Goal: Task Accomplishment & Management: Use online tool/utility

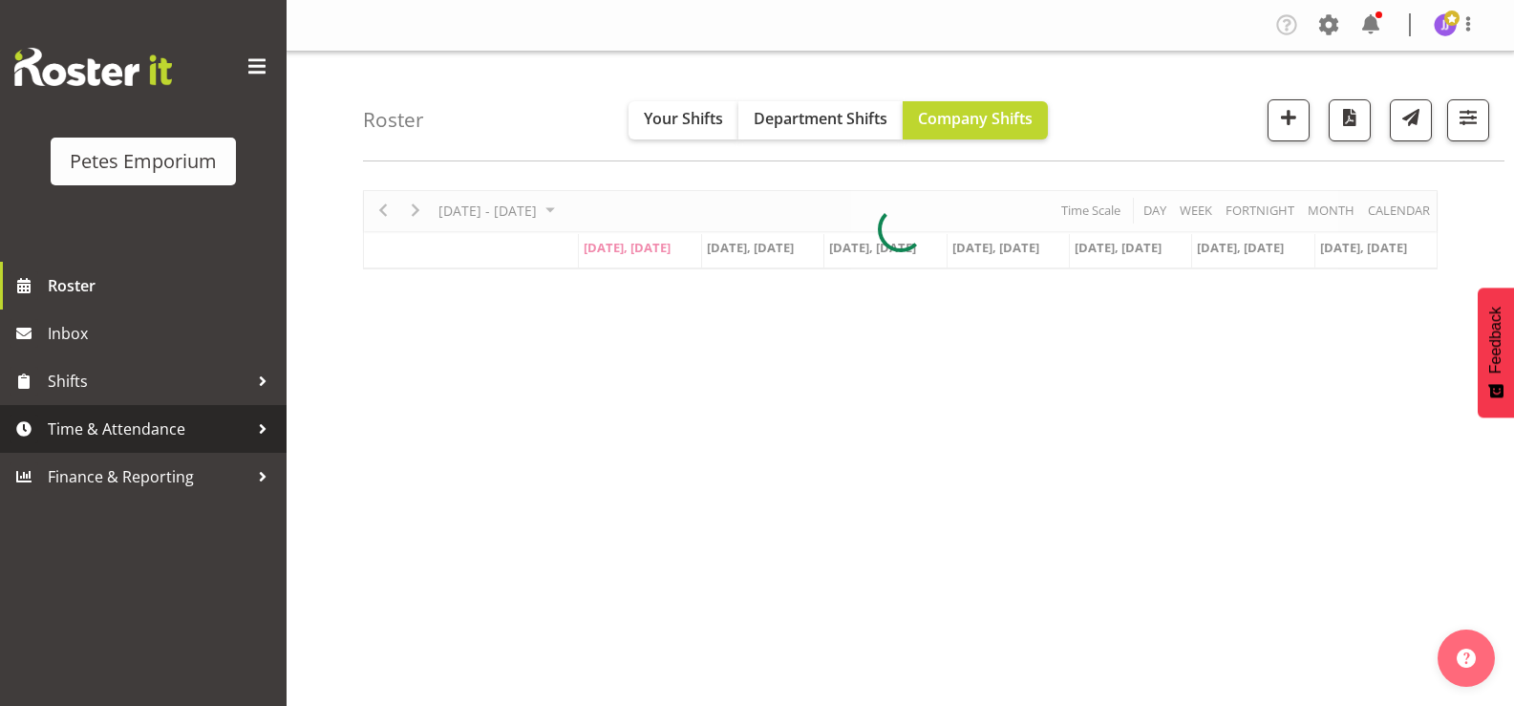
click at [140, 425] on span "Time & Attendance" at bounding box center [148, 428] width 201 height 29
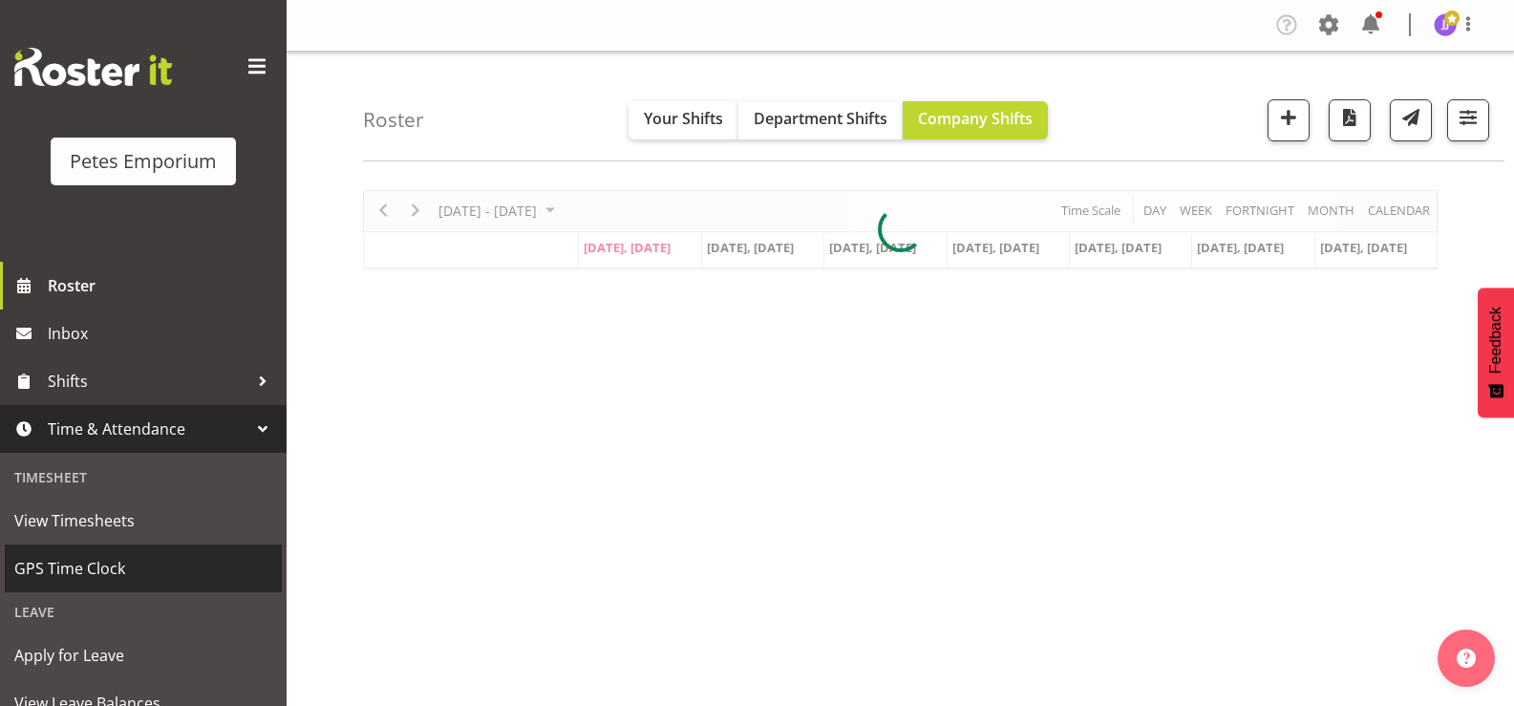
click at [112, 563] on span "GPS Time Clock" at bounding box center [143, 568] width 258 height 29
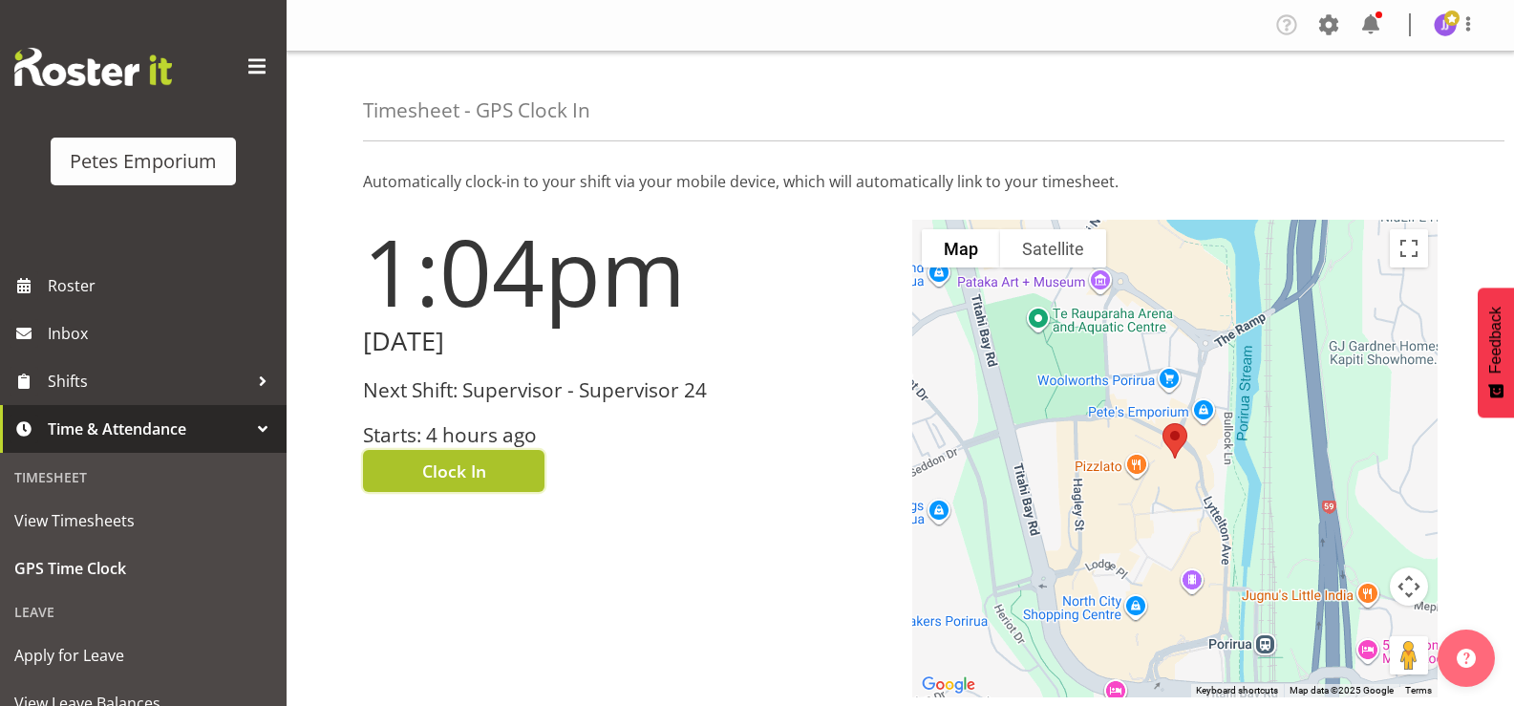
click at [446, 469] on span "Clock In" at bounding box center [454, 470] width 64 height 25
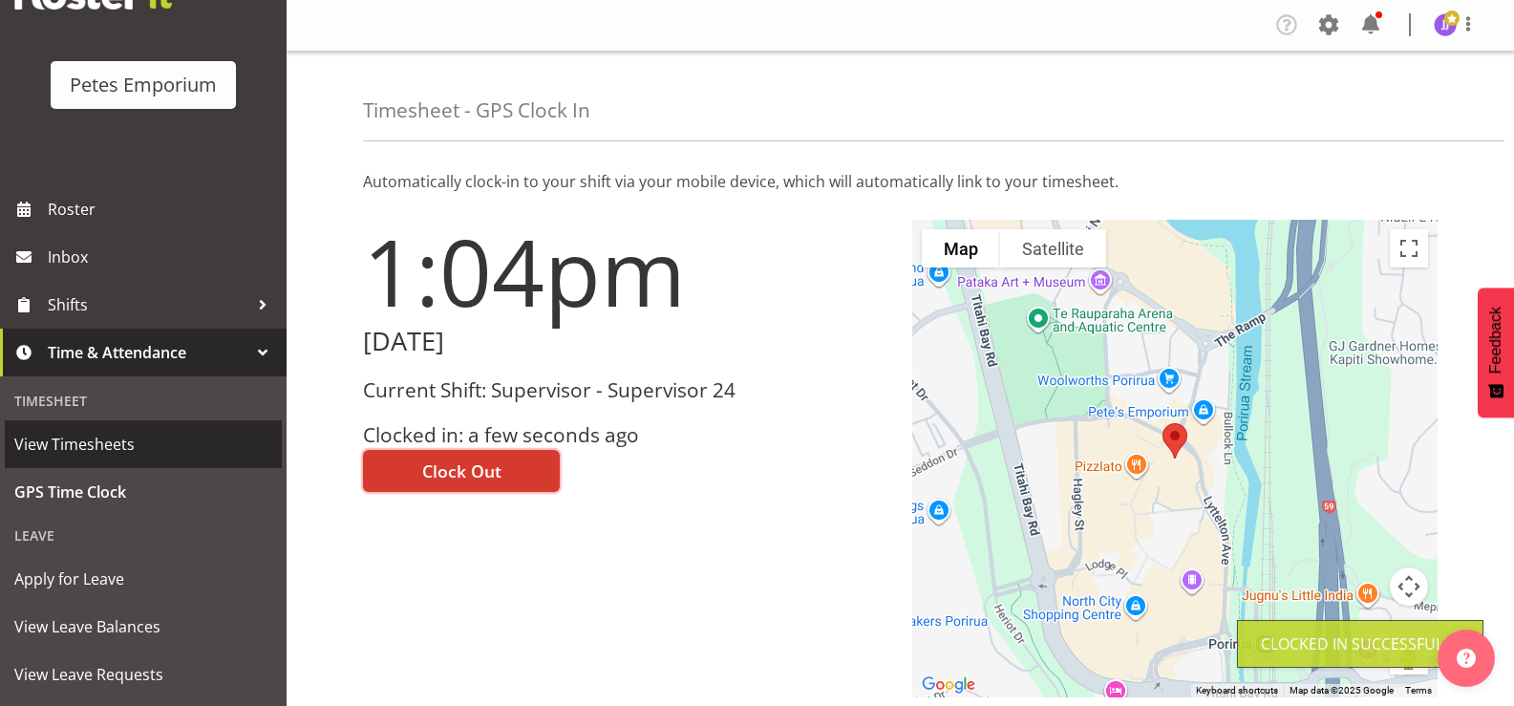
scroll to position [169, 0]
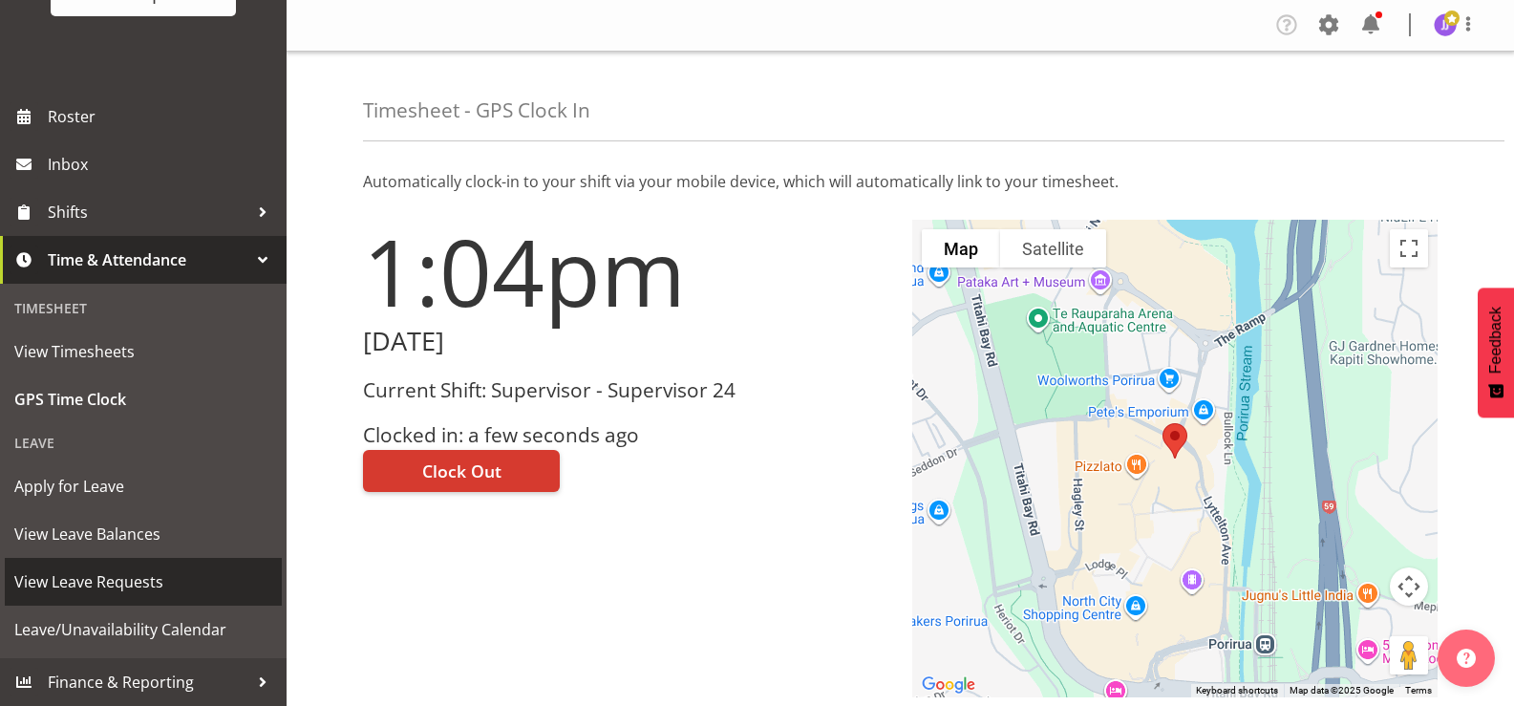
click at [174, 584] on span "View Leave Requests" at bounding box center [143, 581] width 258 height 29
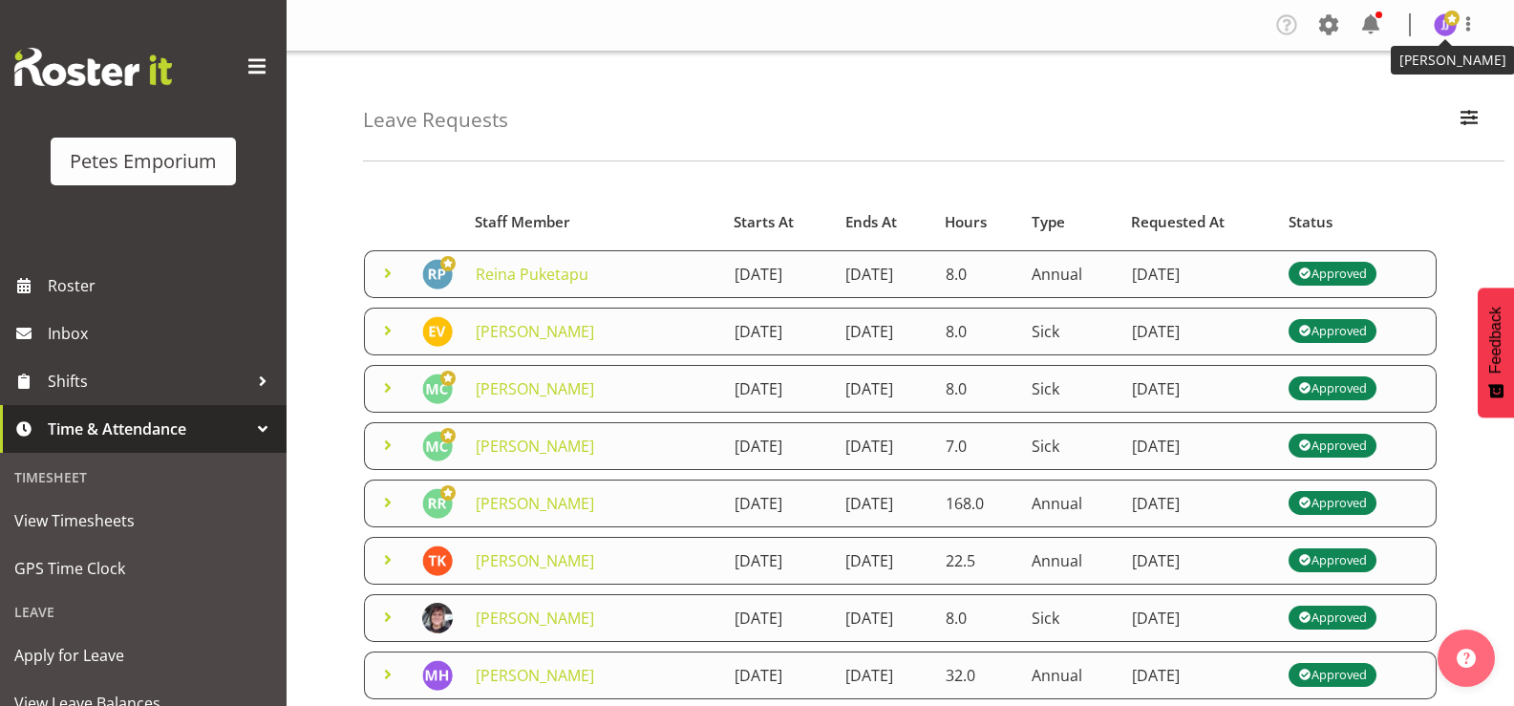
click at [1444, 24] on span at bounding box center [1451, 18] width 15 height 15
click at [1386, 98] on link "Log Out" at bounding box center [1387, 100] width 183 height 34
